Goal: Information Seeking & Learning: Compare options

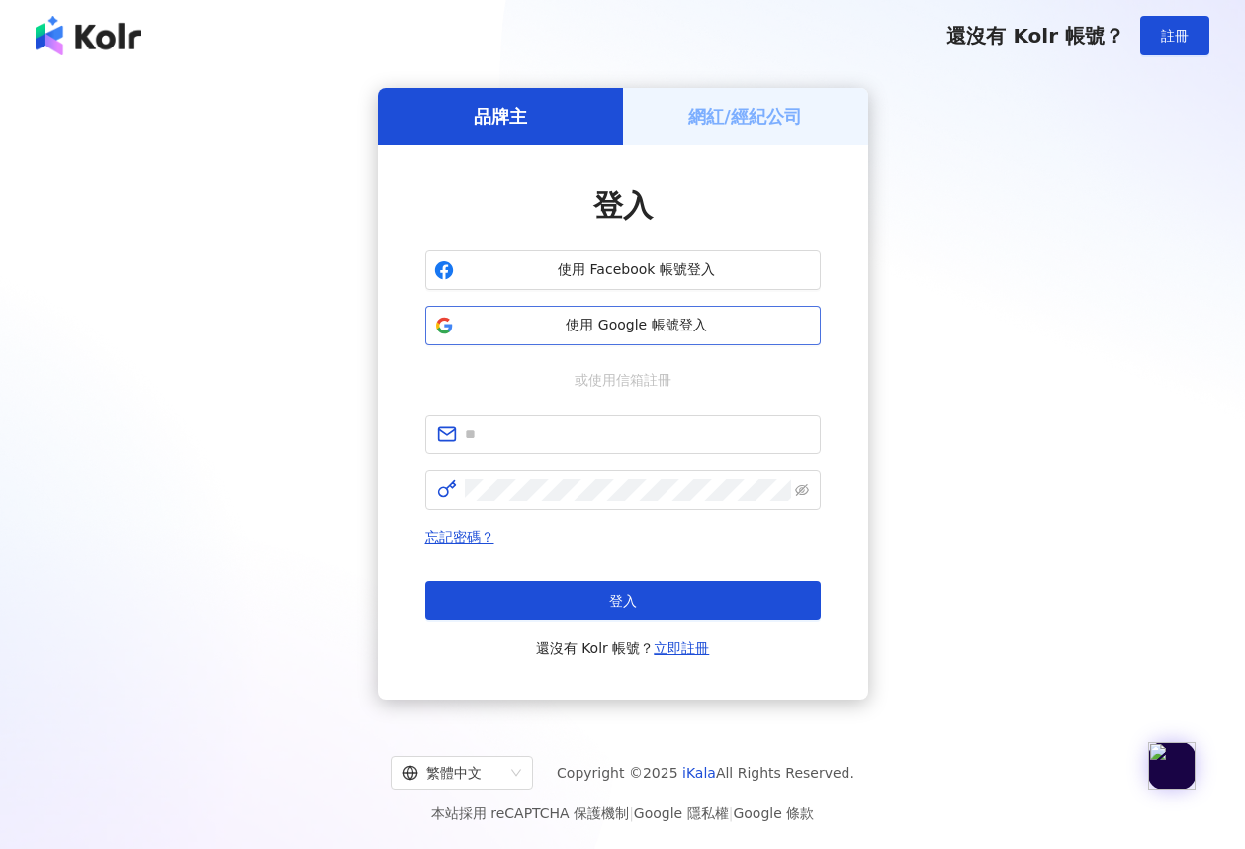
click at [634, 322] on span "使用 Google 帳號登入" at bounding box center [637, 326] width 350 height 20
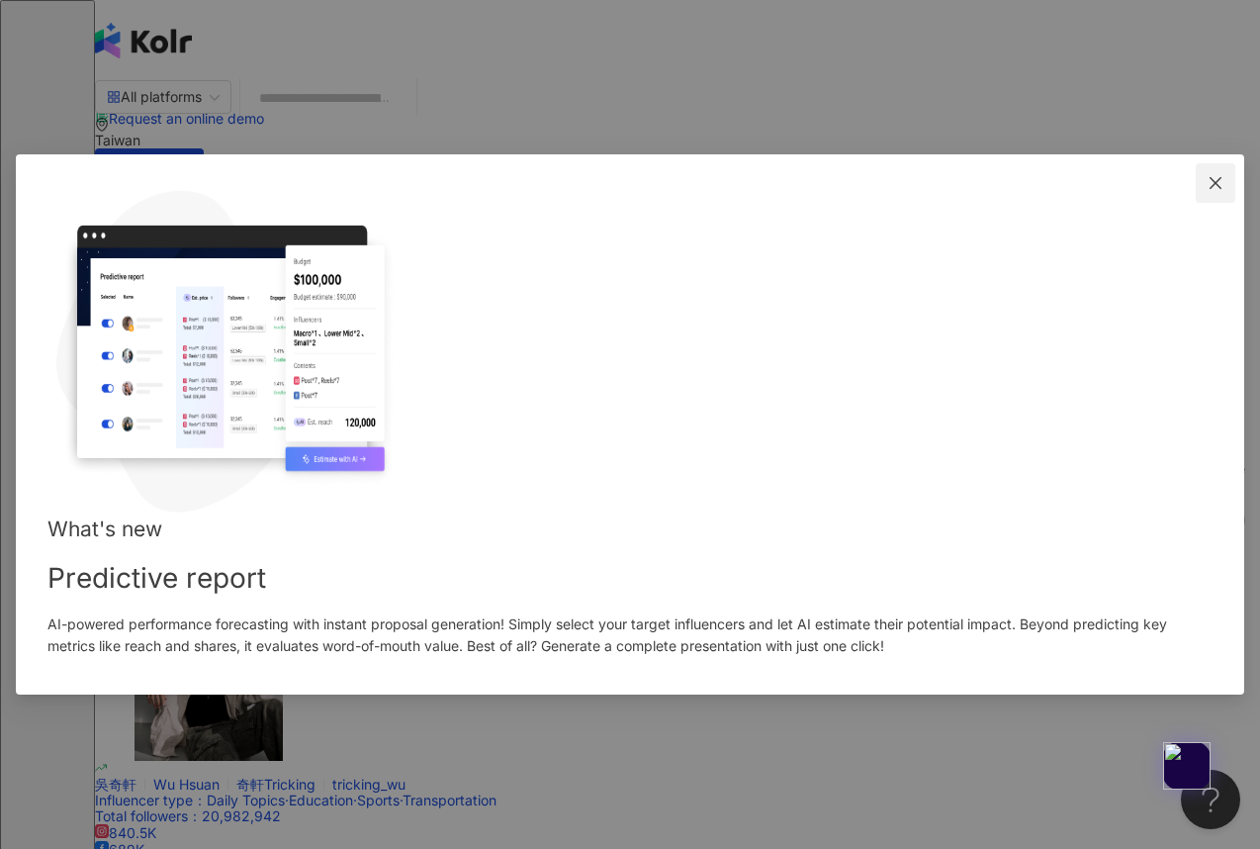
click at [1208, 191] on icon "close" at bounding box center [1216, 183] width 16 height 16
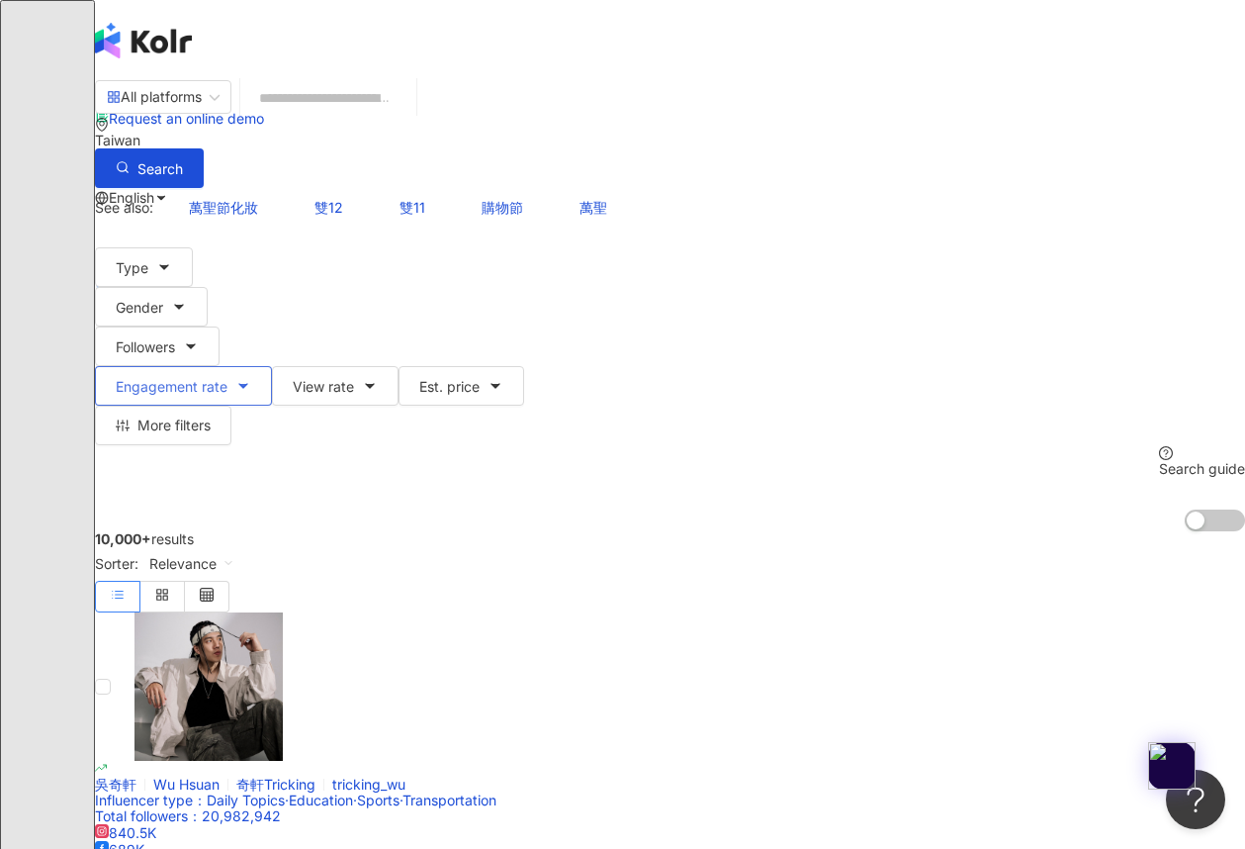
click at [228, 379] on span "Engagement rate" at bounding box center [172, 387] width 112 height 16
click at [195, 344] on icon "button" at bounding box center [191, 346] width 8 height 4
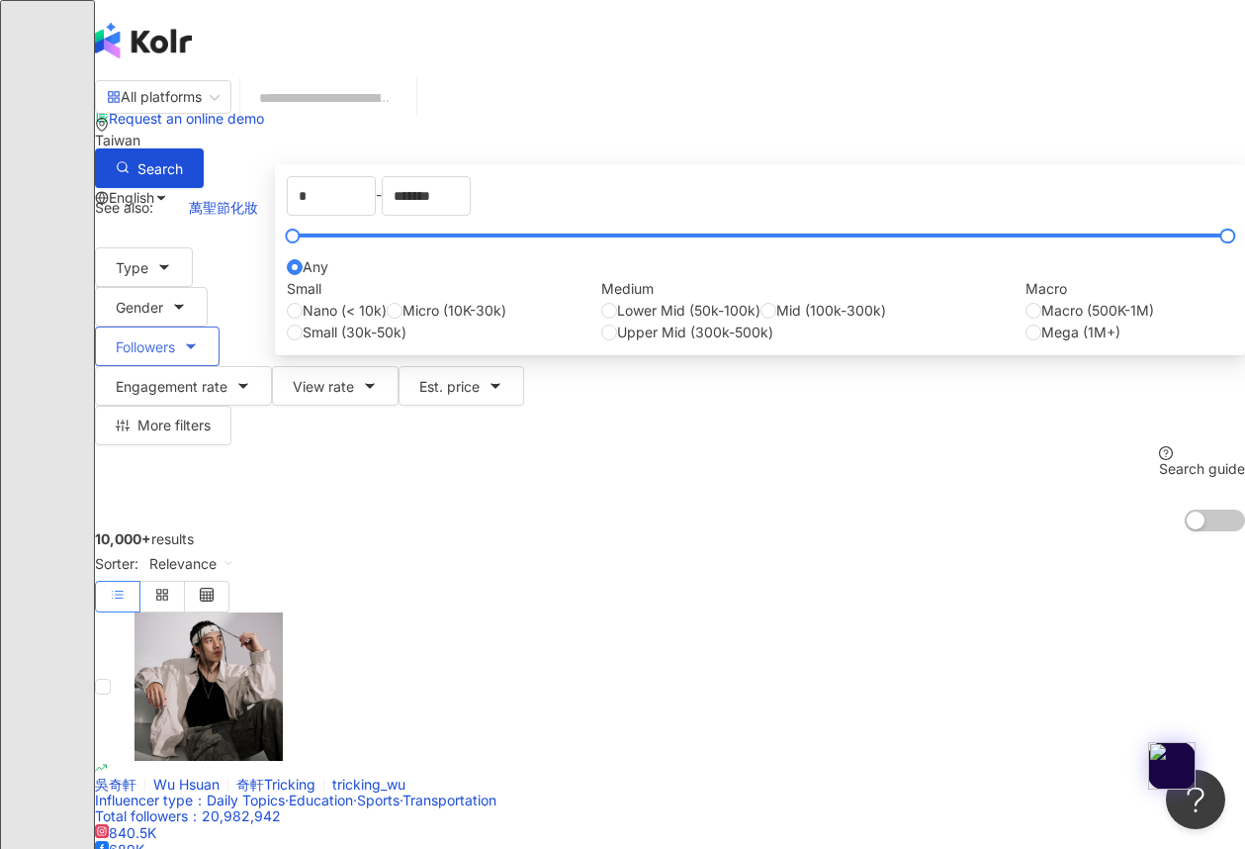
click at [220, 326] on button "Followers" at bounding box center [157, 346] width 125 height 40
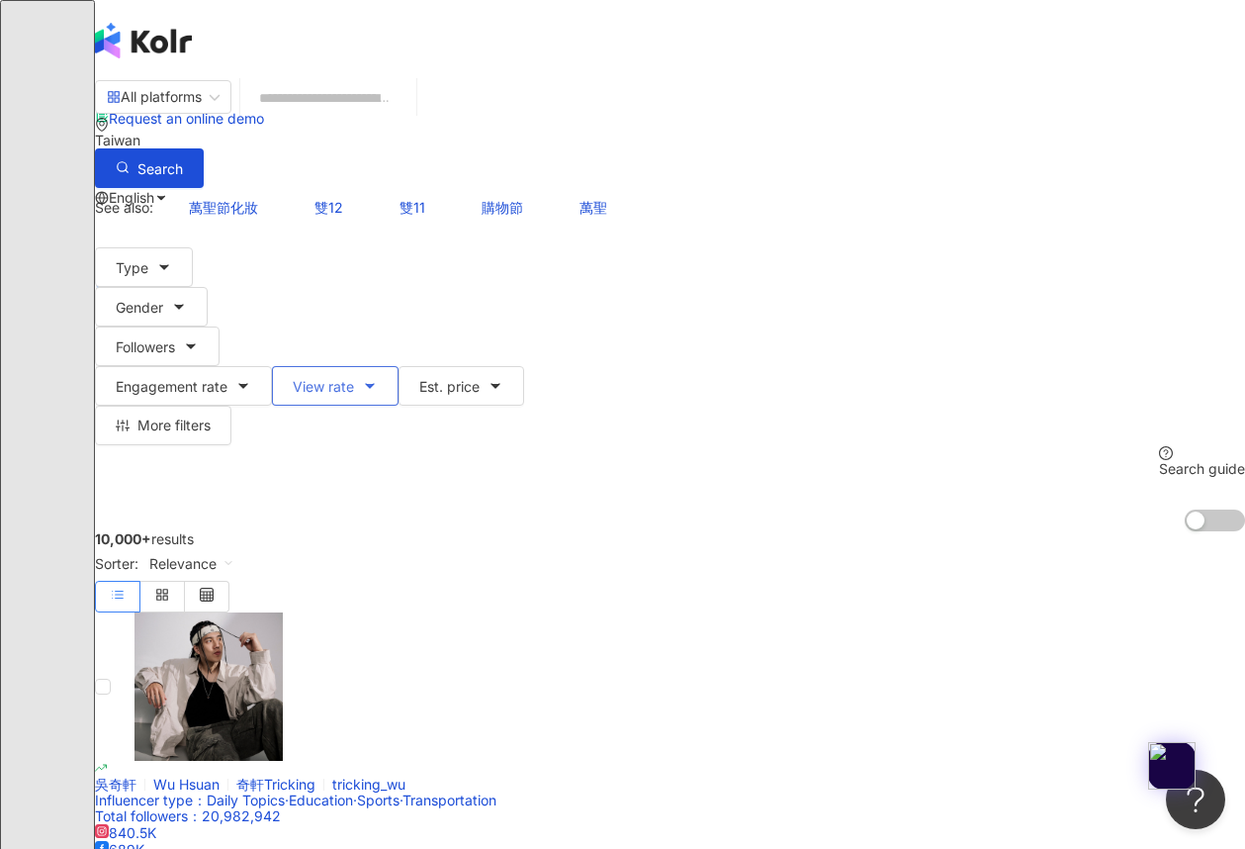
click at [354, 379] on span "View rate" at bounding box center [323, 387] width 61 height 16
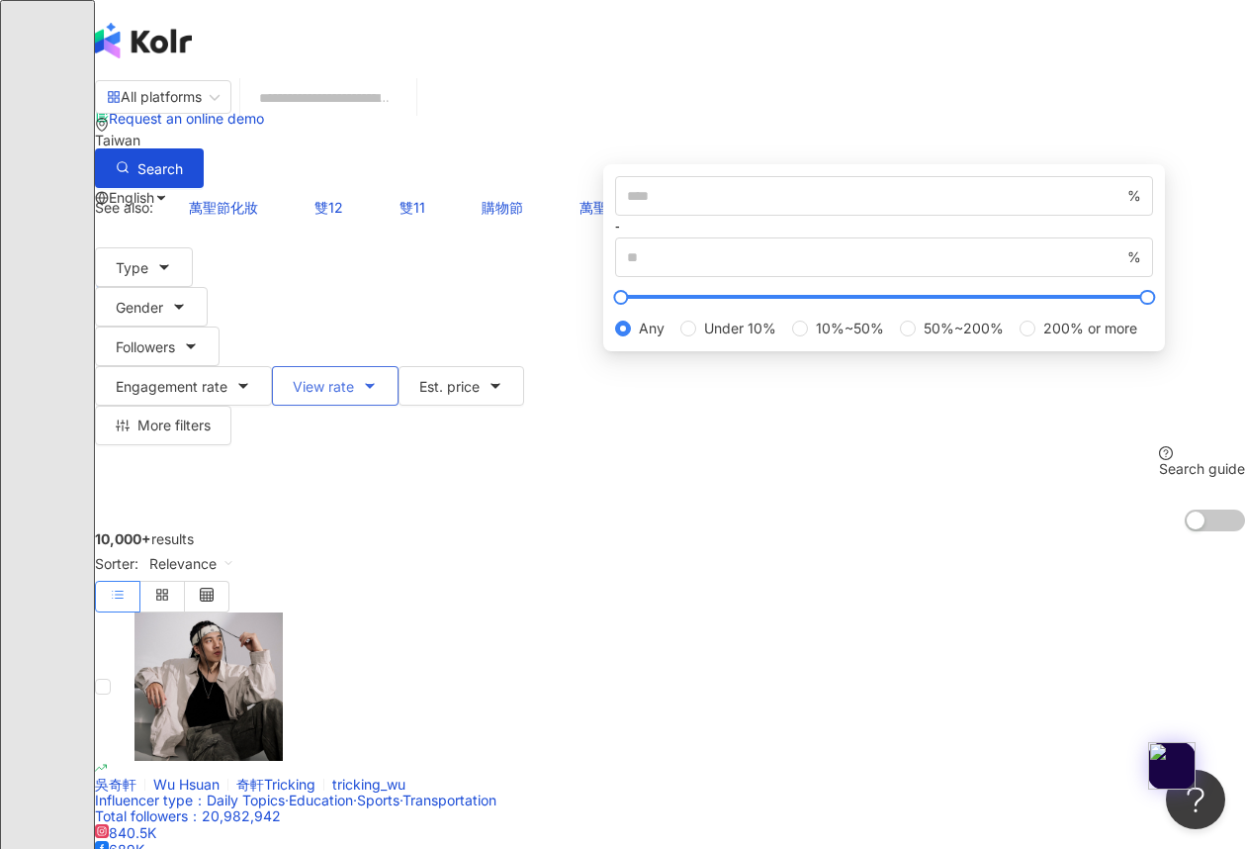
click at [354, 379] on span "View rate" at bounding box center [323, 387] width 61 height 16
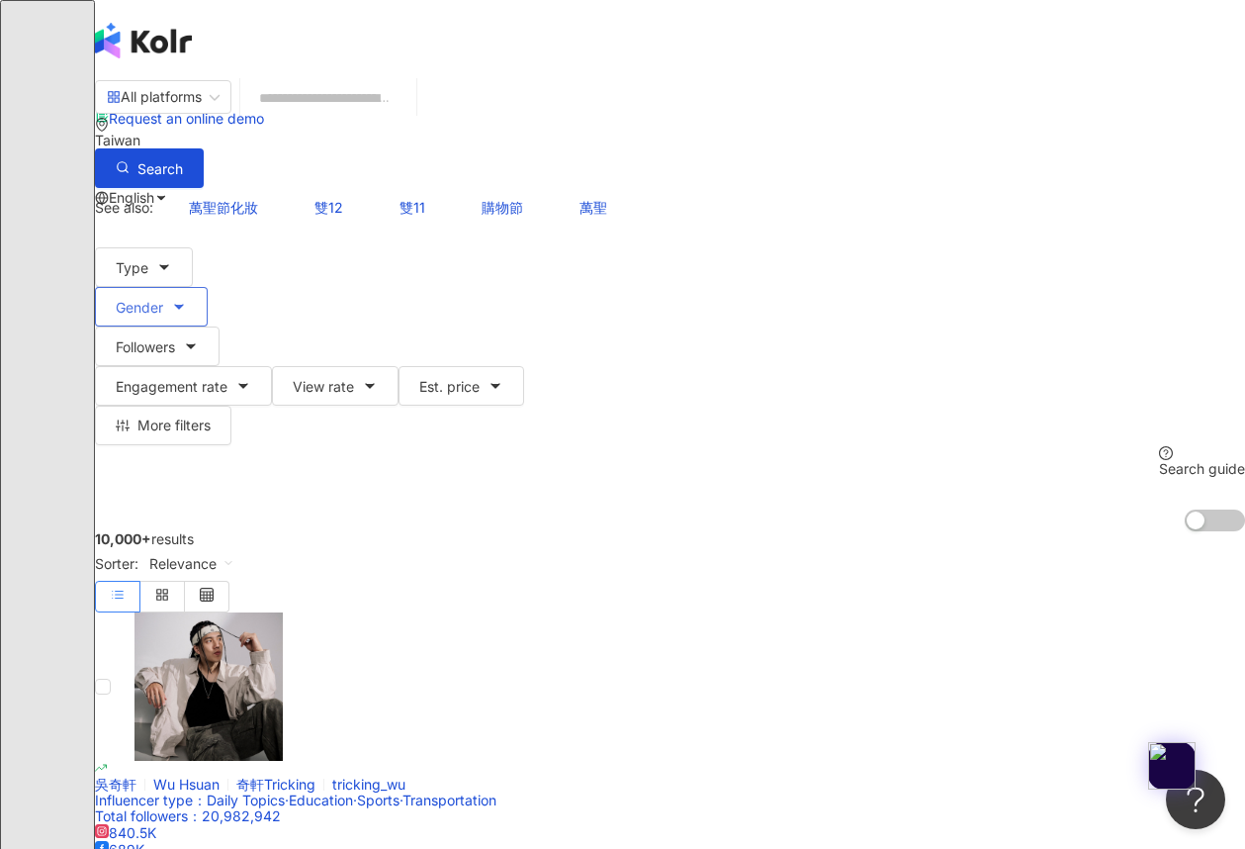
click at [208, 287] on button "Gender" at bounding box center [151, 307] width 113 height 40
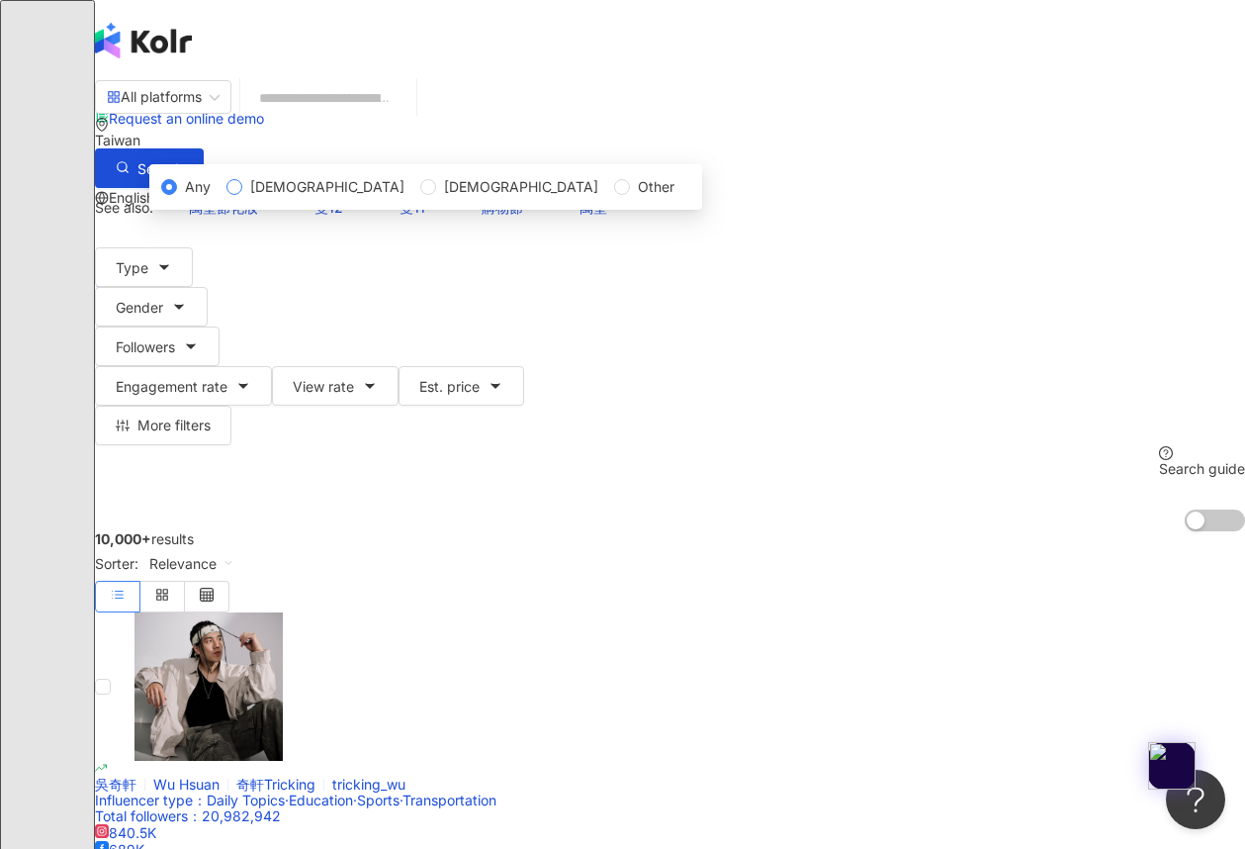
click at [271, 198] on span "[DEMOGRAPHIC_DATA]" at bounding box center [327, 187] width 170 height 22
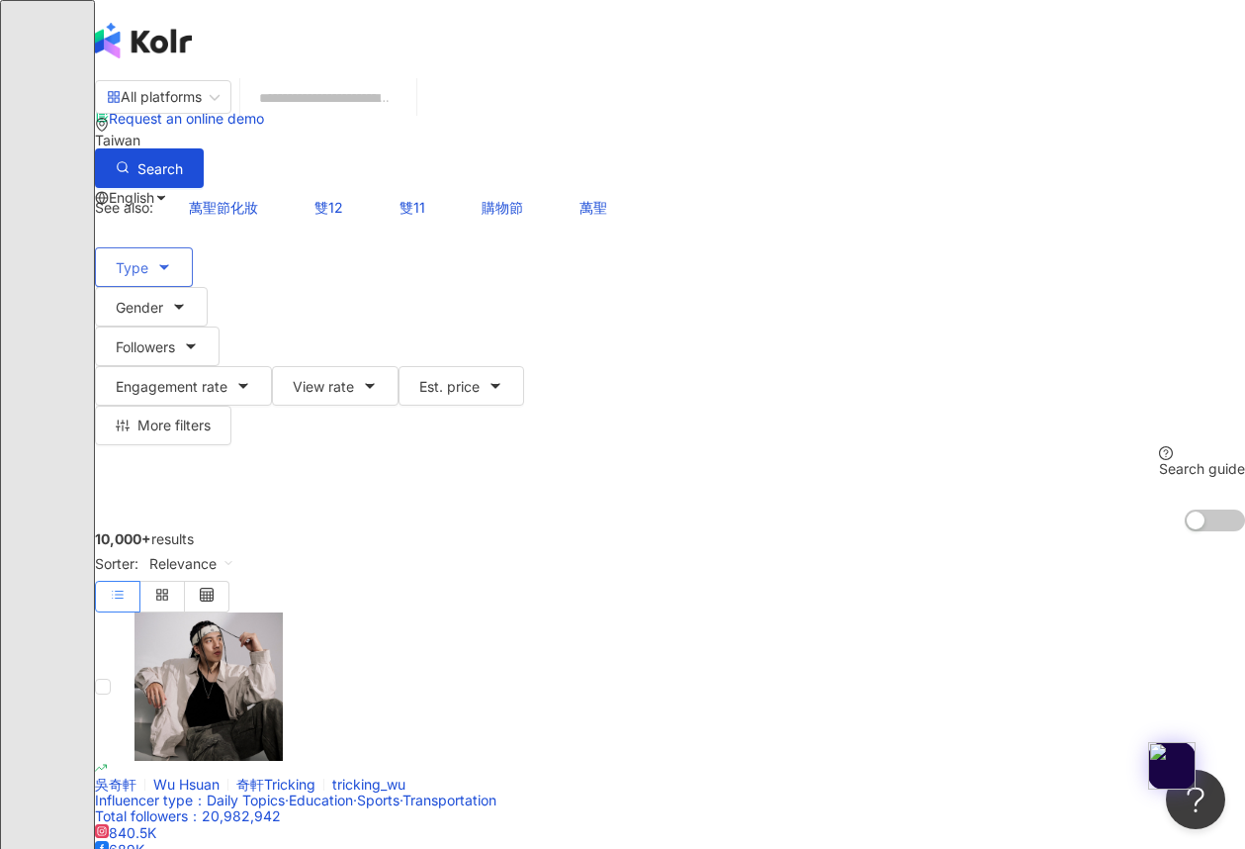
click at [172, 259] on icon "button" at bounding box center [164, 267] width 16 height 16
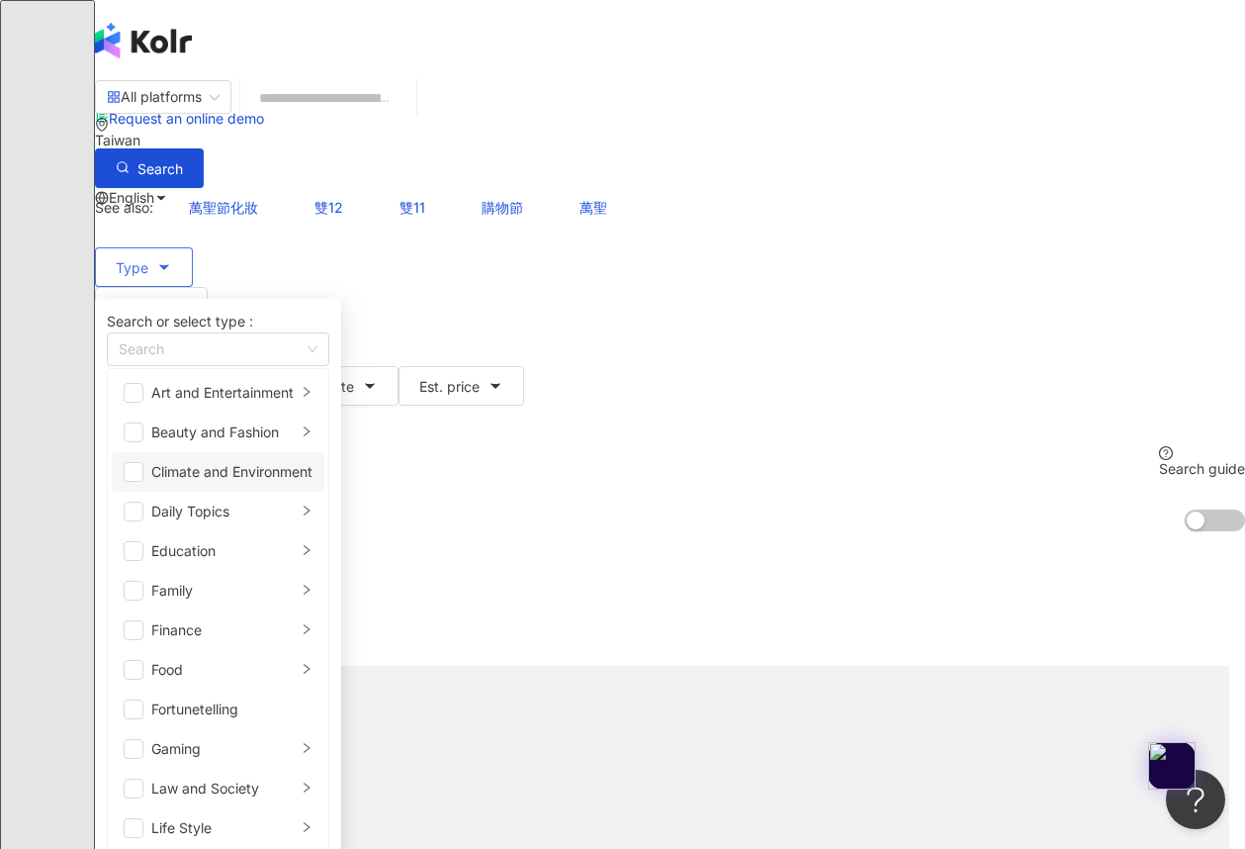
click at [245, 464] on div "Climate and Environment" at bounding box center [231, 472] width 161 height 22
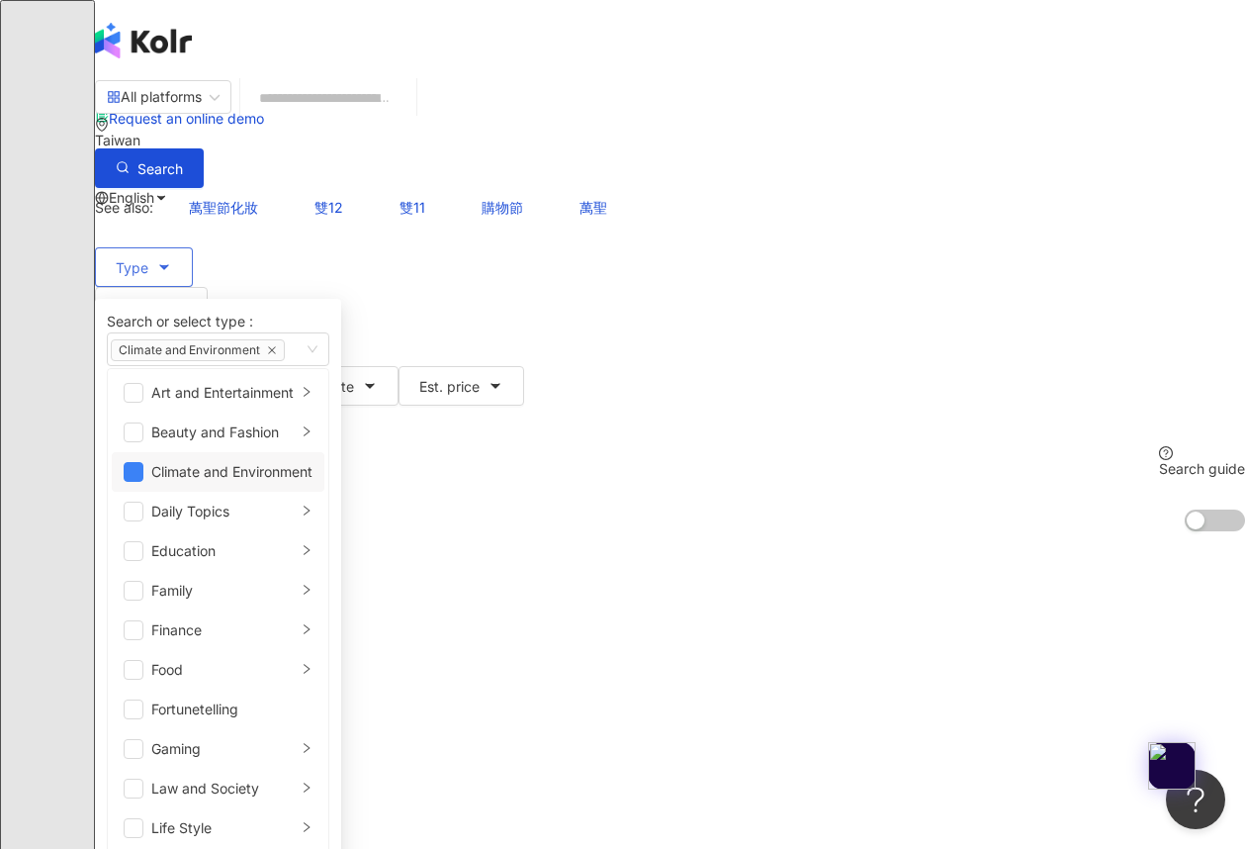
click at [294, 465] on div "Climate and Environment" at bounding box center [231, 472] width 161 height 22
click at [289, 478] on div "Climate and Environment" at bounding box center [231, 472] width 161 height 22
click at [297, 491] on li "Climate and Environment" at bounding box center [218, 472] width 213 height 40
click at [297, 512] on div "Daily Topics" at bounding box center [223, 512] width 145 height 22
click at [365, 433] on span "button" at bounding box center [355, 432] width 20 height 20
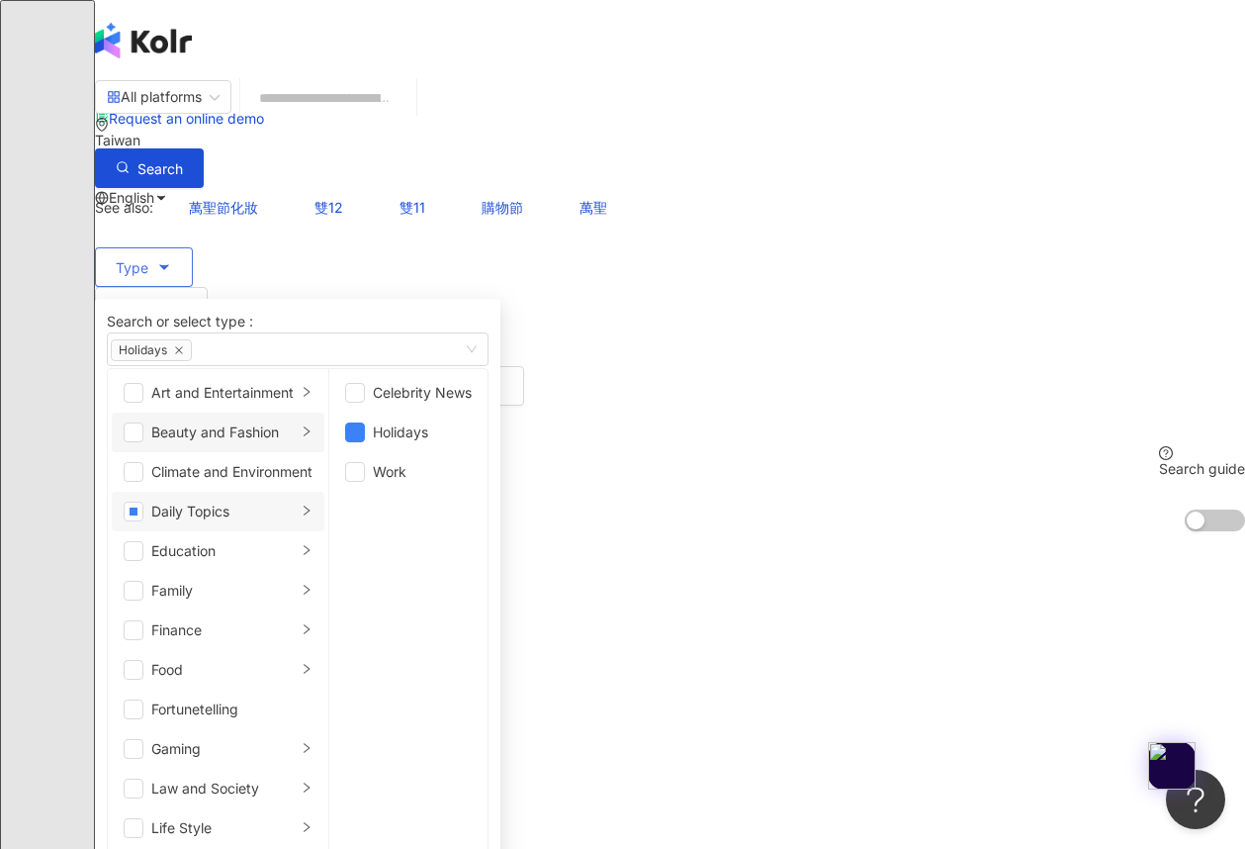
click at [216, 423] on div "Beauty and Fashion" at bounding box center [223, 432] width 145 height 22
click at [365, 395] on span "button" at bounding box center [355, 393] width 20 height 20
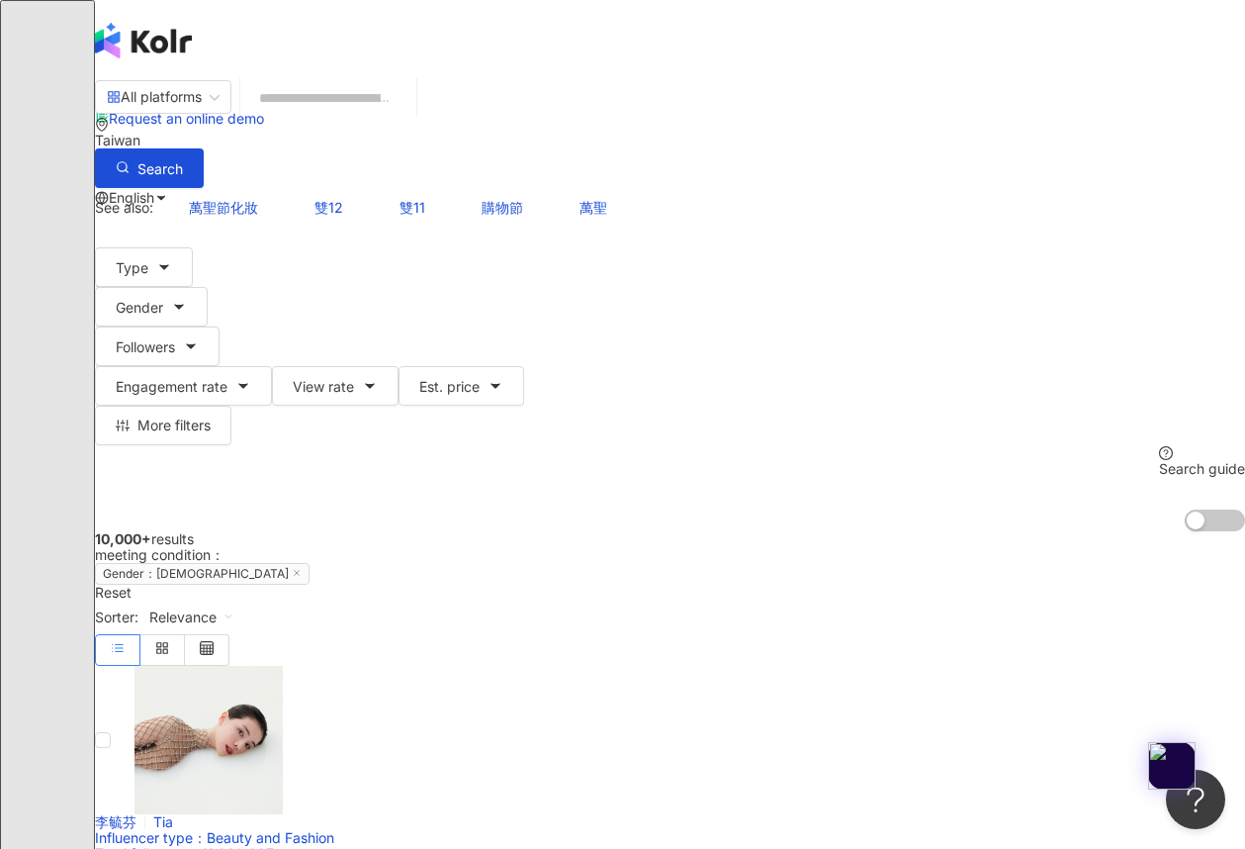
click at [672, 298] on div "All platforms [GEOGRAPHIC_DATA] Search See also: 萬聖節化妝 雙12 雙11 購物節 萬聖 Type Sear…" at bounding box center [670, 305] width 1150 height 452
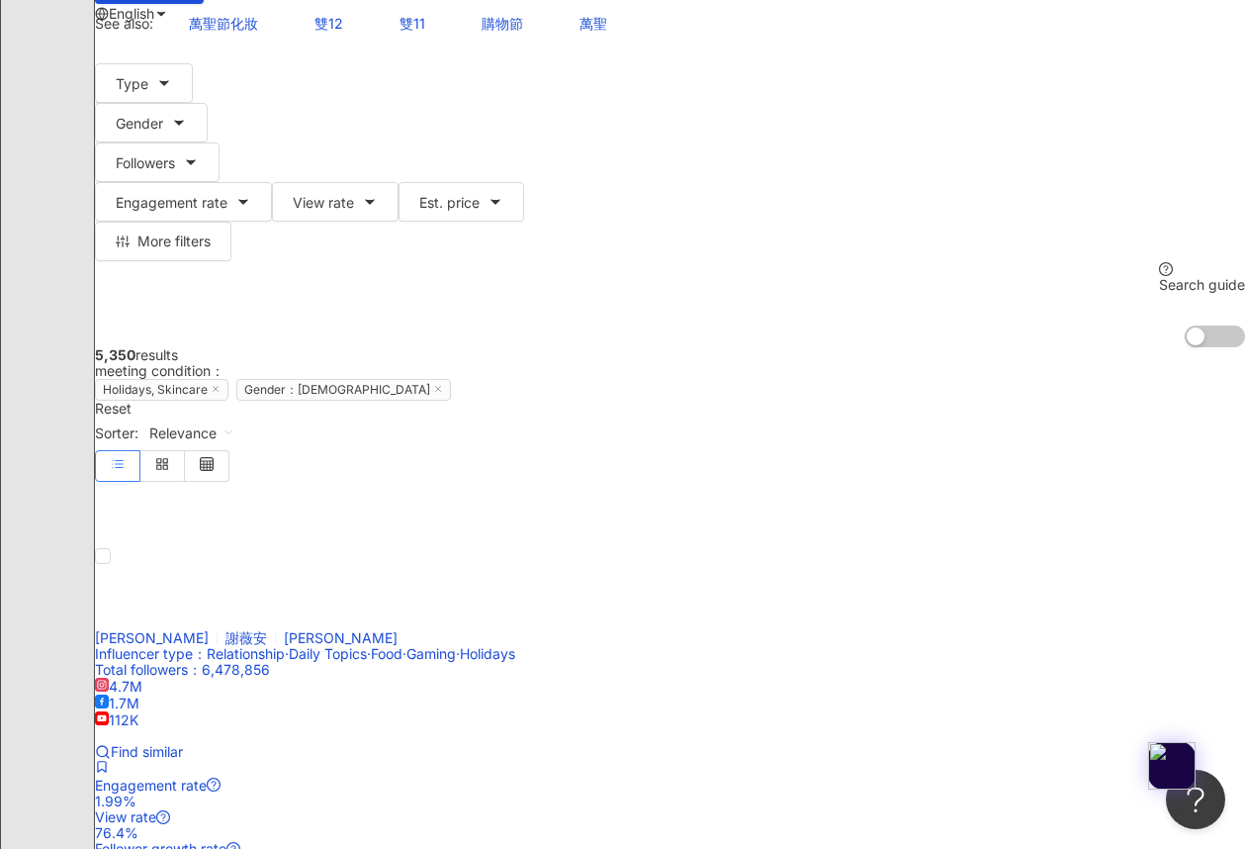
scroll to position [185, 0]
